Goal: Transaction & Acquisition: Purchase product/service

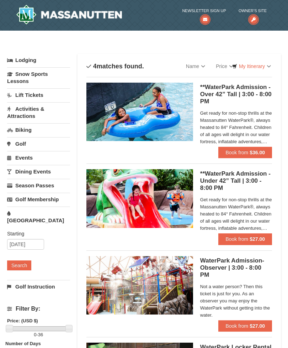
click at [260, 157] on button "Book from $36.00" at bounding box center [245, 152] width 54 height 11
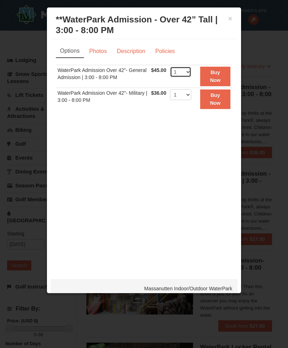
click at [191, 71] on select "1 2 3 4 5 6 7 8 9 10 11 12 13 14 15 16 17 18 19 20 21 22" at bounding box center [180, 72] width 21 height 11
click at [191, 68] on select "1 2 3 4 5 6 7 8 9 10 11 12 13 14 15 16 17 18 19 20 21 22" at bounding box center [180, 72] width 21 height 11
select select "3"
click at [106, 48] on link "Photos" at bounding box center [98, 51] width 27 height 14
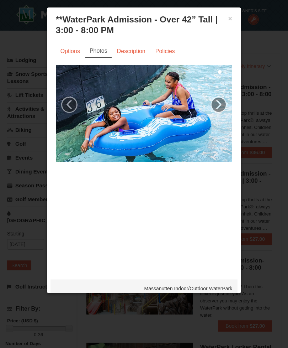
click at [222, 105] on link "›" at bounding box center [219, 104] width 16 height 16
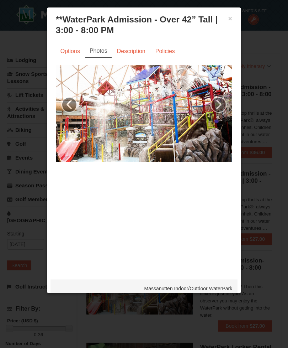
click at [220, 100] on link "›" at bounding box center [219, 104] width 16 height 16
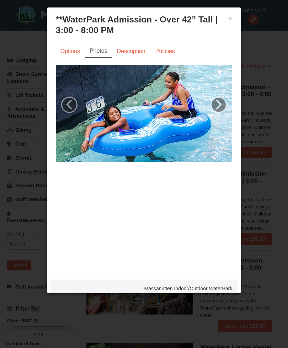
click at [220, 100] on link "›" at bounding box center [219, 104] width 16 height 16
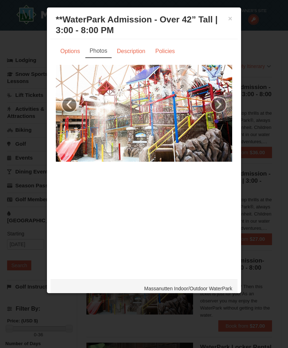
click at [56, 55] on link "Options" at bounding box center [70, 51] width 29 height 14
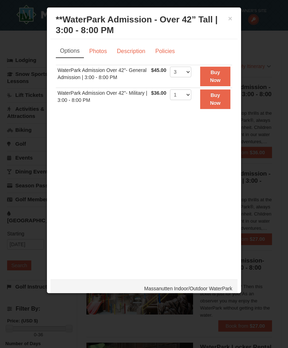
click at [221, 79] on strong "Buy Now" at bounding box center [215, 76] width 11 height 14
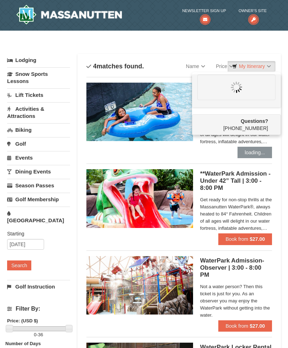
click at [244, 242] on button "Book from $27.00" at bounding box center [245, 238] width 54 height 11
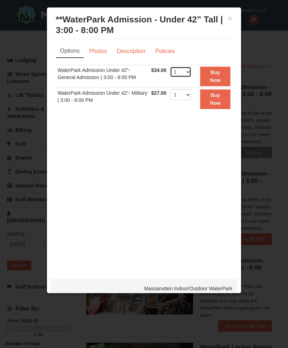
click at [190, 77] on select "1 2 3 4 5 6 7 8 9 10 11 12 13 14 15 16 17 18 19 20 21 22" at bounding box center [180, 72] width 21 height 11
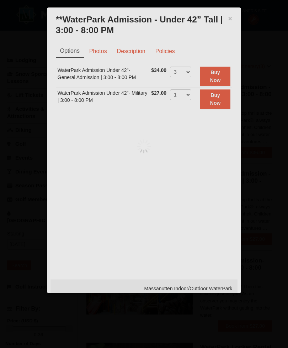
click at [193, 69] on div at bounding box center [144, 174] width 288 height 348
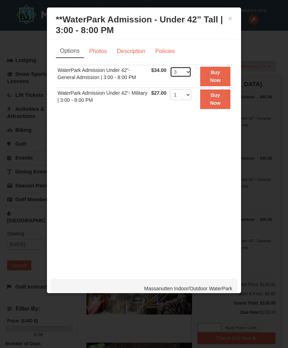
click at [190, 71] on select "1 2 3 4 5 6 7 8 9 10 11 12 13 14 15 16 17 18 19 20 21 22" at bounding box center [180, 72] width 21 height 11
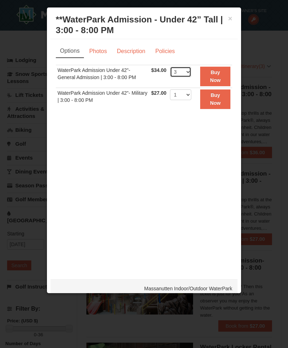
select select "2"
click at [217, 78] on strong "Buy Now" at bounding box center [215, 76] width 11 height 14
